Goal: Task Accomplishment & Management: Use online tool/utility

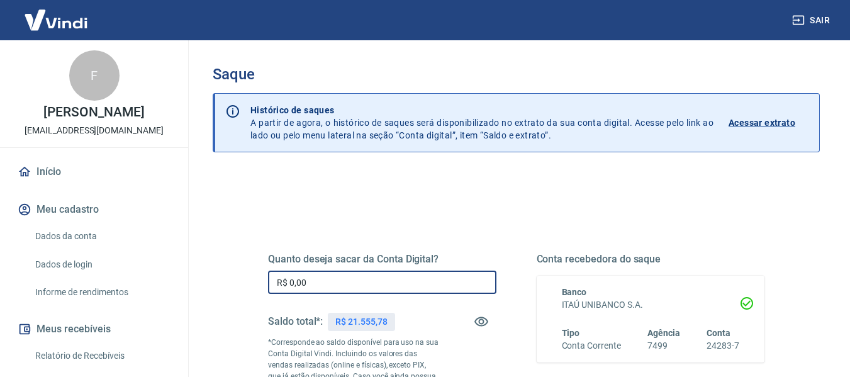
click at [329, 285] on input "R$ 0,00" at bounding box center [382, 282] width 229 height 23
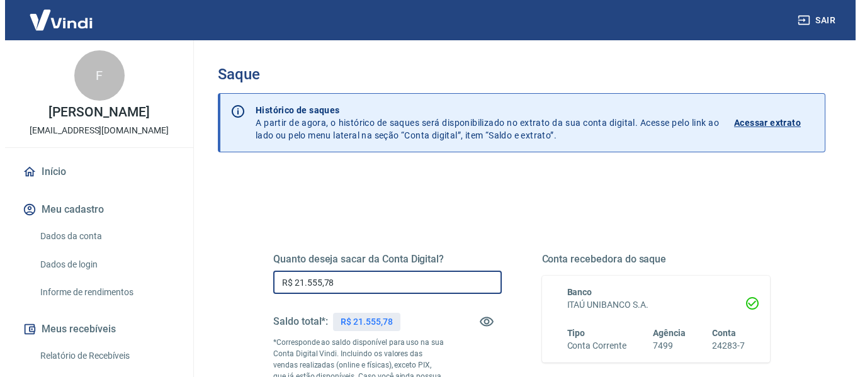
scroll to position [207, 0]
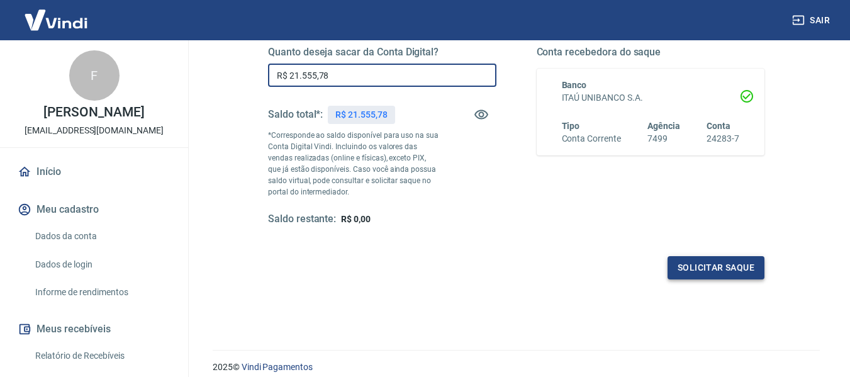
type input "R$ 21.555,78"
click at [722, 264] on button "Solicitar saque" at bounding box center [716, 267] width 97 height 23
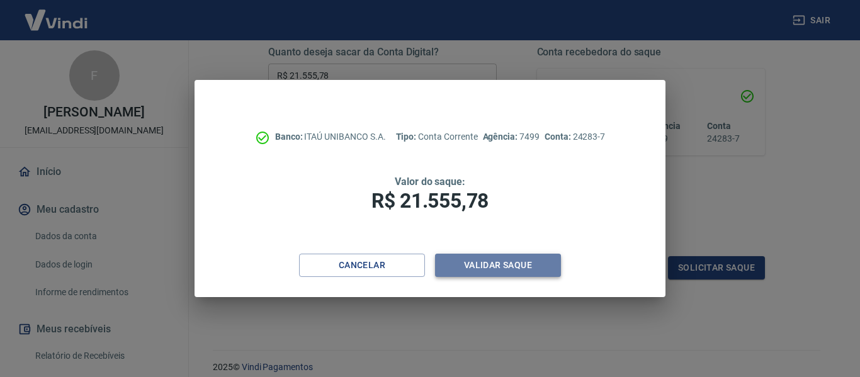
click at [492, 259] on button "Validar saque" at bounding box center [498, 265] width 126 height 23
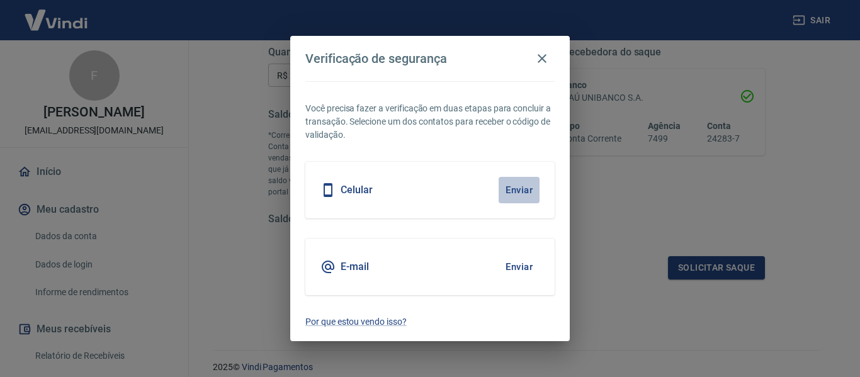
click at [526, 185] on button "Enviar" at bounding box center [519, 190] width 41 height 26
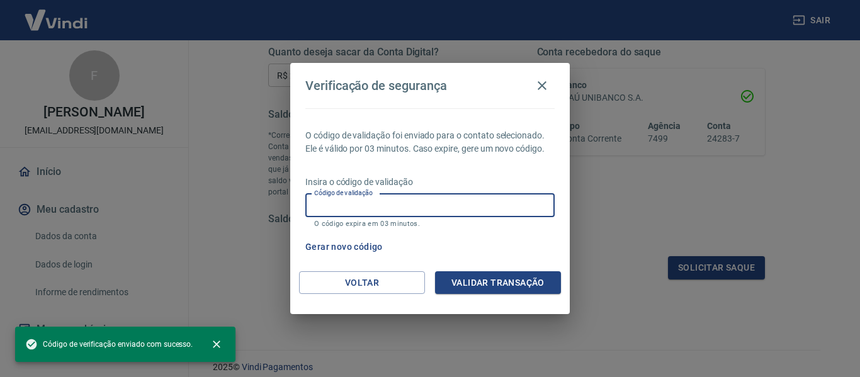
click at [486, 206] on input "Código de validação" at bounding box center [429, 205] width 249 height 23
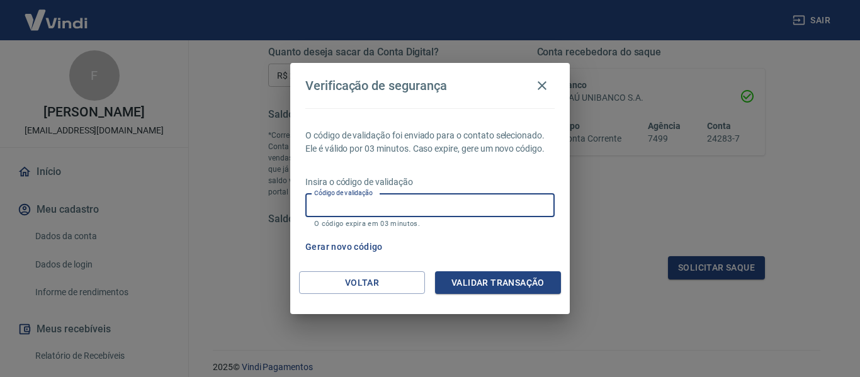
click at [486, 206] on input "Código de validação" at bounding box center [429, 205] width 249 height 23
type input "725732"
click at [509, 285] on button "Validar transação" at bounding box center [498, 282] width 126 height 23
